Goal: Information Seeking & Learning: Learn about a topic

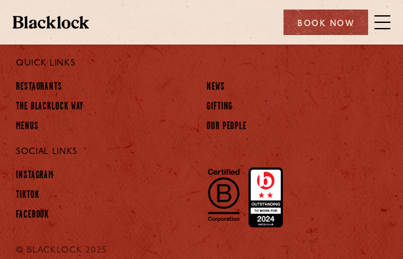
scroll to position [1273, 0]
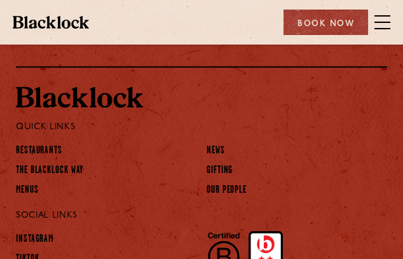
click at [388, 25] on span at bounding box center [383, 22] width 16 height 19
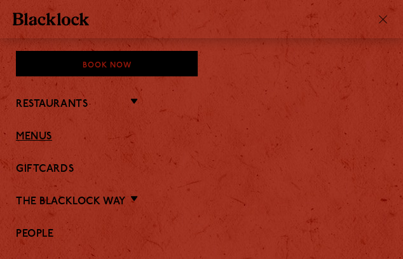
click at [32, 142] on link "Menus" at bounding box center [202, 137] width 372 height 12
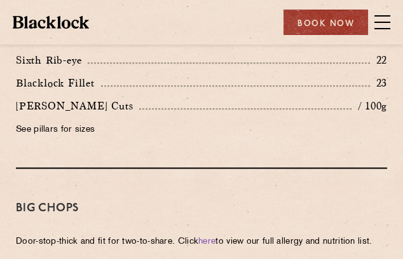
scroll to position [1387, 0]
click at [396, 29] on div "Restaurants Soho City Shoreditch Covent Garden Canary Wharf Manchester Birmingh…" at bounding box center [201, 22] width 403 height 45
click at [390, 27] on span at bounding box center [383, 22] width 16 height 19
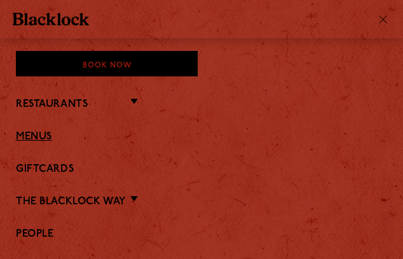
click at [49, 134] on link "Menus" at bounding box center [202, 137] width 372 height 12
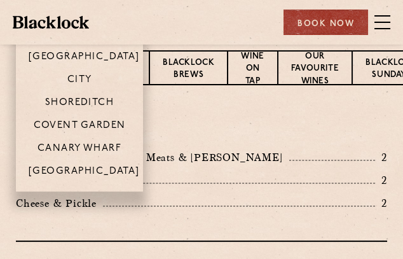
scroll to position [318, 0]
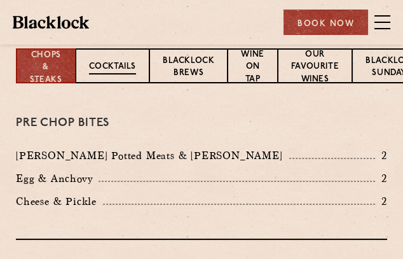
click at [124, 71] on p "Cocktails" at bounding box center [112, 67] width 47 height 14
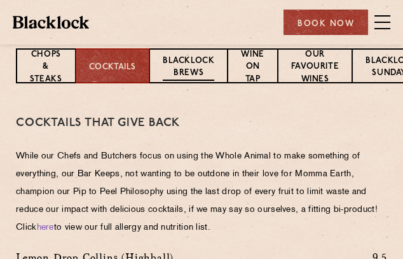
click at [182, 76] on p "Blacklock Brews" at bounding box center [189, 68] width 52 height 26
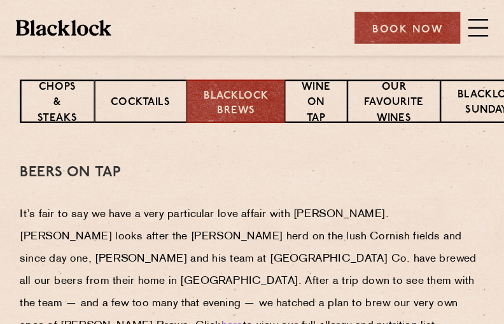
scroll to position [255, 0]
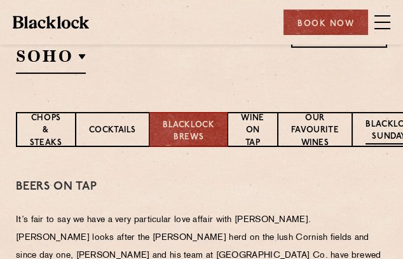
click at [377, 138] on p "Blacklock Sundays" at bounding box center [392, 131] width 52 height 26
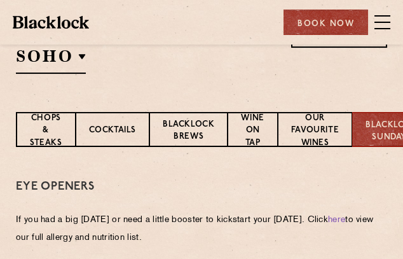
drag, startPoint x: 363, startPoint y: 11, endPoint x: 118, endPoint y: 104, distance: 262.0
click at [118, 104] on section "Select a restaurant SOHO Soho Birmingham City Shoreditch Covent Garden Canary W…" at bounding box center [201, 46] width 403 height 131
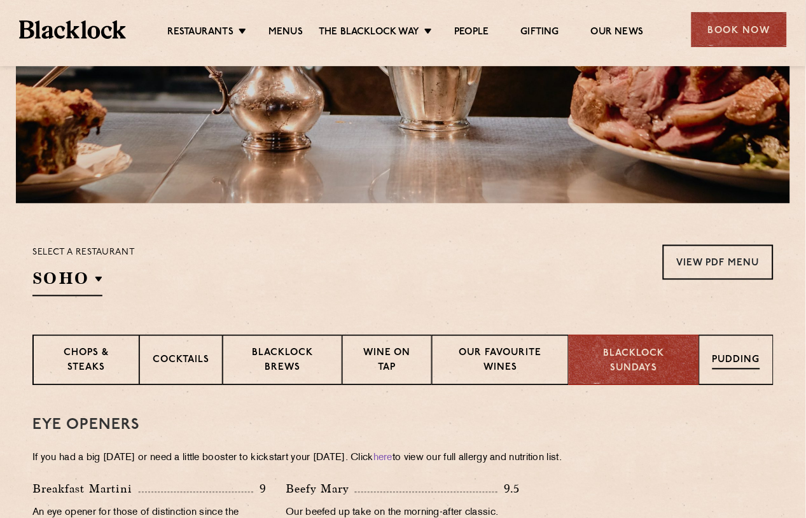
click at [403, 258] on div "Pudding" at bounding box center [736, 360] width 74 height 51
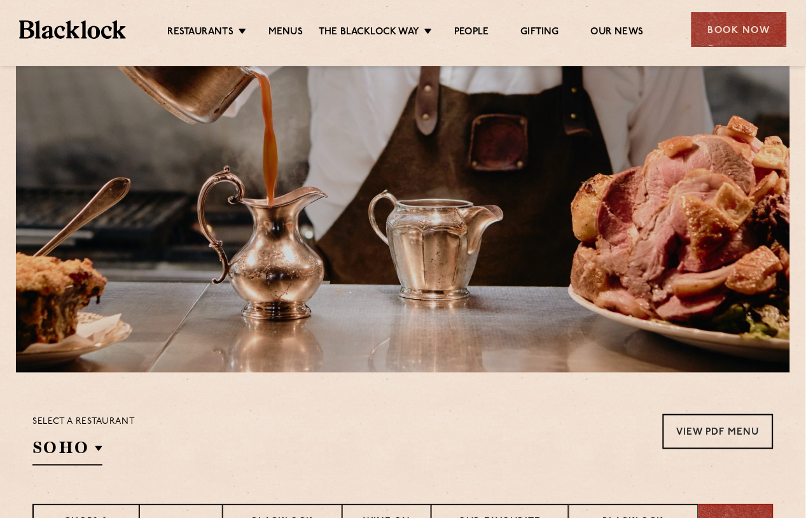
scroll to position [84, 0]
